Goal: Use online tool/utility: Utilize a website feature to perform a specific function

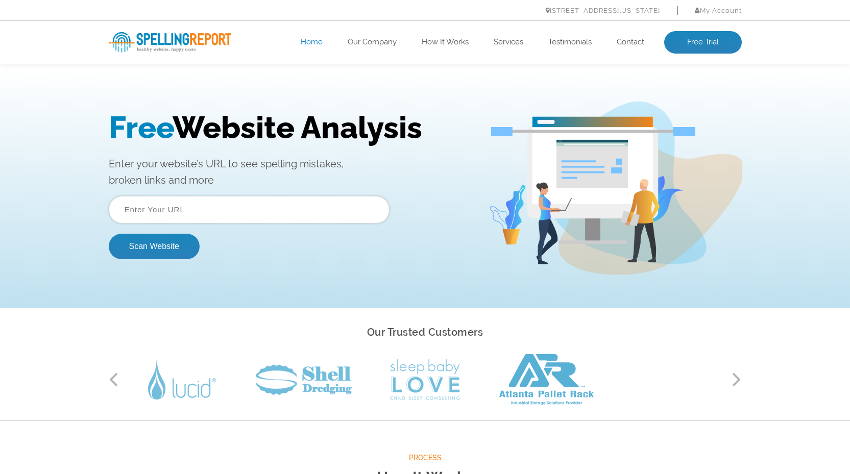
click at [211, 214] on input "text" at bounding box center [249, 210] width 281 height 28
paste input "https://berkshirecounselling.org/"
type input "https://berkshirecounselling.org/"
click at [167, 247] on button "Scan Website" at bounding box center [154, 247] width 91 height 26
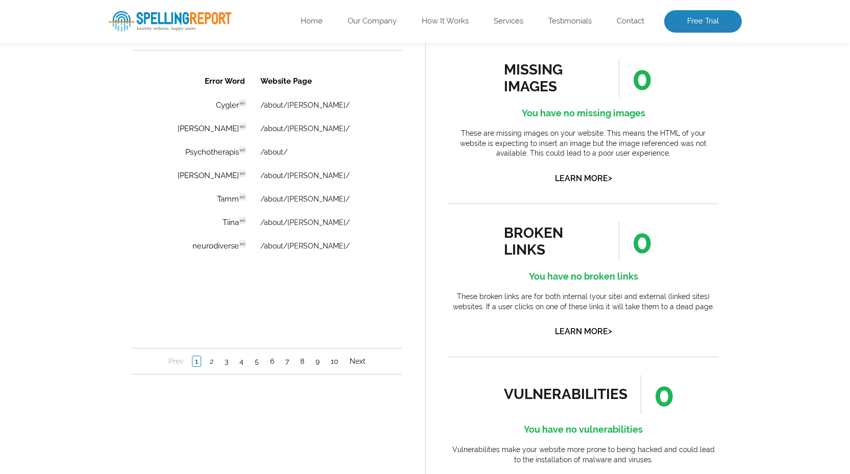
scroll to position [715, 0]
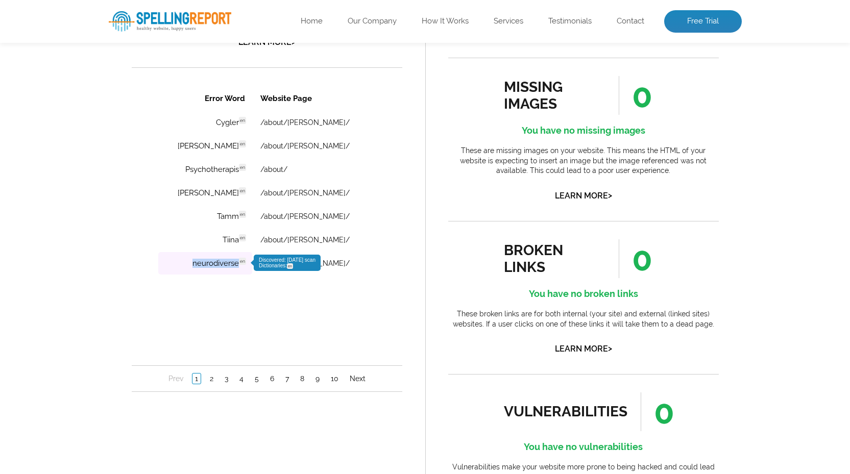
drag, startPoint x: 185, startPoint y: 264, endPoint x: 231, endPoint y: 261, distance: 46.0
click at [231, 261] on td "neurodiverse en Discovered: [DATE] scan Dictionaries: en" at bounding box center [205, 263] width 94 height 22
copy td "neurodiverse"
click at [212, 380] on link "2" at bounding box center [211, 379] width 9 height 10
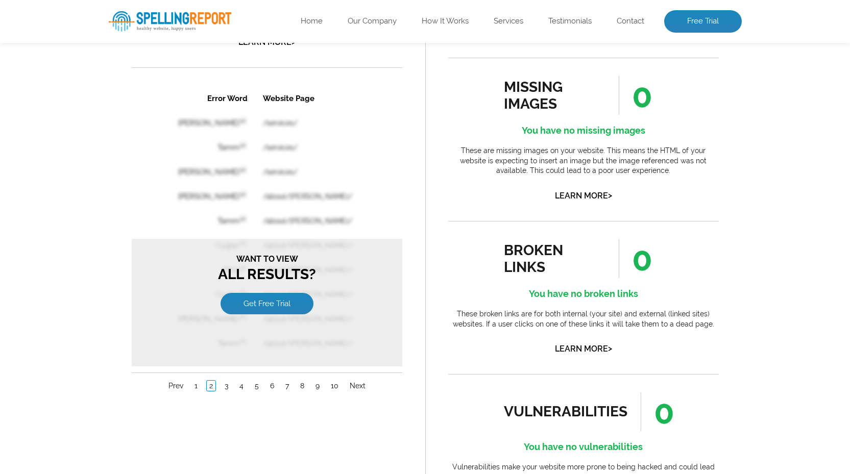
scroll to position [0, 0]
click at [226, 390] on link "3" at bounding box center [226, 386] width 9 height 10
click at [242, 387] on link "4" at bounding box center [240, 386] width 9 height 10
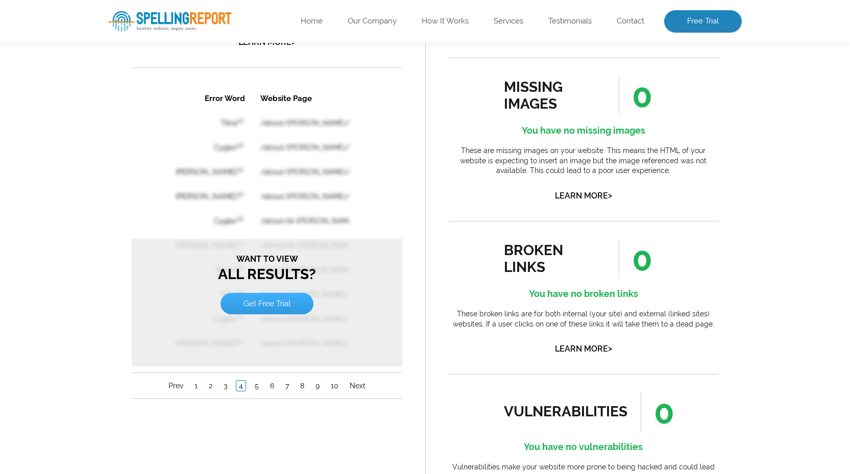
click at [280, 303] on link "Get Free Trial" at bounding box center [266, 303] width 93 height 21
